Goal: Find specific page/section: Find specific page/section

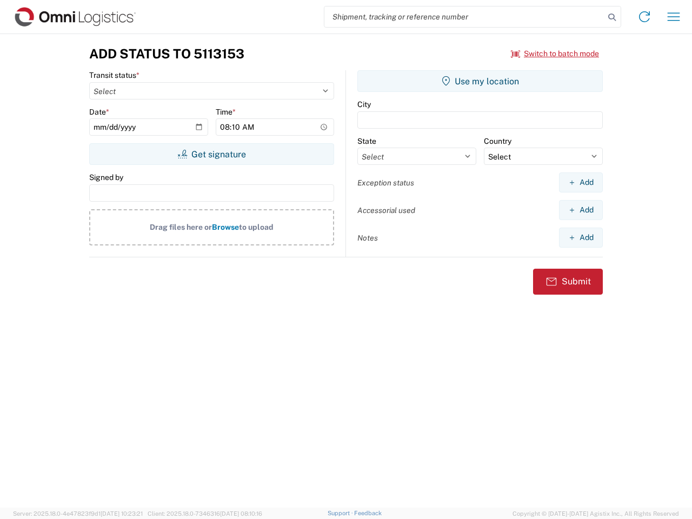
click at [464, 17] on input "search" at bounding box center [464, 16] width 280 height 21
click at [612, 17] on icon at bounding box center [611, 17] width 15 height 15
click at [644, 17] on icon at bounding box center [644, 16] width 17 height 17
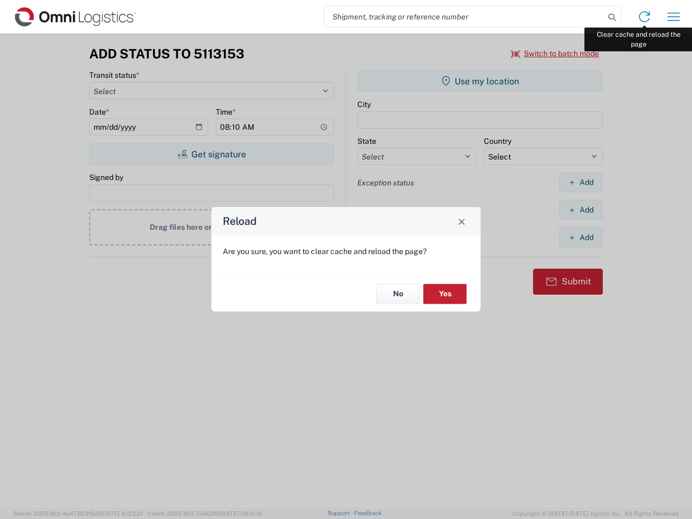
click at [673, 17] on div "Reload Are you sure, you want to clear cache and reload the page? No Yes" at bounding box center [346, 259] width 692 height 519
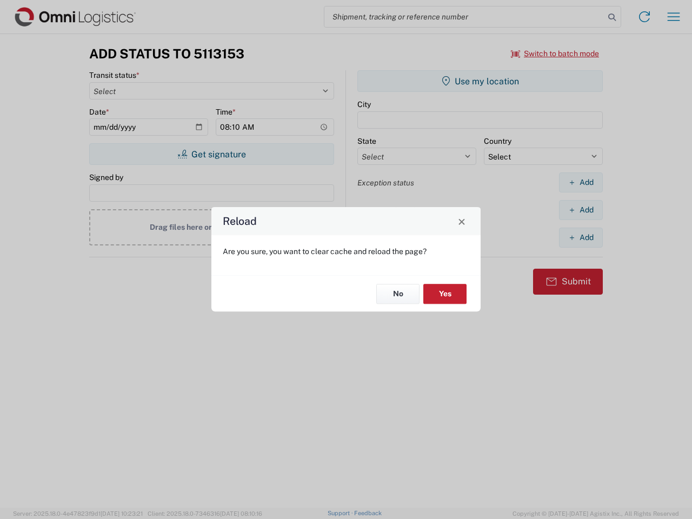
click at [555, 54] on div "Reload Are you sure, you want to clear cache and reload the page? No Yes" at bounding box center [346, 259] width 692 height 519
click at [211, 154] on div "Reload Are you sure, you want to clear cache and reload the page? No Yes" at bounding box center [346, 259] width 692 height 519
click at [480, 81] on div "Reload Are you sure, you want to clear cache and reload the page? No Yes" at bounding box center [346, 259] width 692 height 519
click at [580, 182] on div "Reload Are you sure, you want to clear cache and reload the page? No Yes" at bounding box center [346, 259] width 692 height 519
click at [580, 210] on div "Reload Are you sure, you want to clear cache and reload the page? No Yes" at bounding box center [346, 259] width 692 height 519
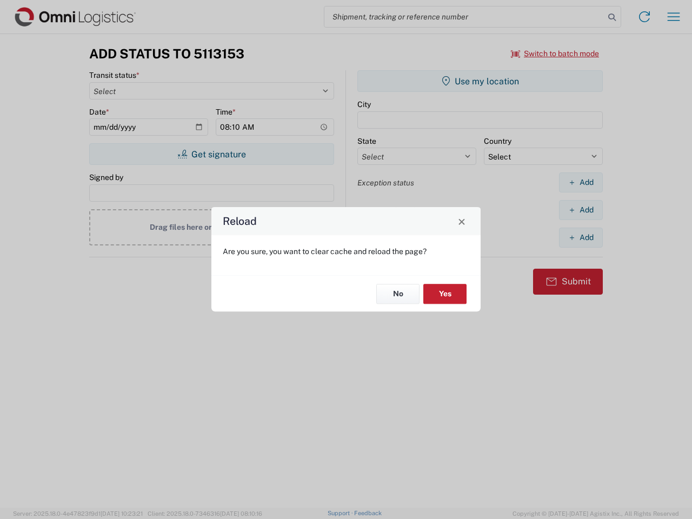
click at [580, 237] on div "Reload Are you sure, you want to clear cache and reload the page? No Yes" at bounding box center [346, 259] width 692 height 519
